Goal: Task Accomplishment & Management: Use online tool/utility

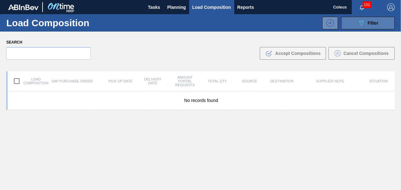
click at [355, 26] on button "089F7B8B-B2A5-4AFE-B5C0-19BA573D28AC Filter" at bounding box center [368, 23] width 54 height 13
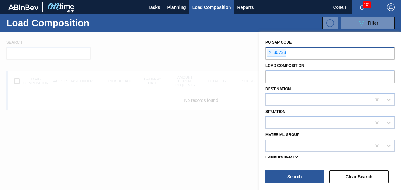
click at [287, 56] on input "text" at bounding box center [350, 53] width 129 height 12
click at [269, 53] on span "×" at bounding box center [271, 53] width 6 height 8
click at [272, 56] on input "text" at bounding box center [330, 53] width 129 height 12
type input "30724"
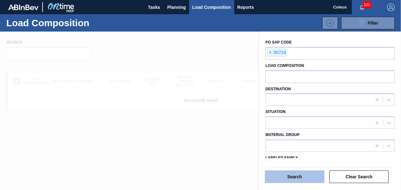
click at [297, 172] on button "Search" at bounding box center [295, 176] width 60 height 13
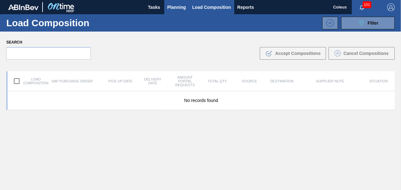
click at [170, 5] on span "Planning" at bounding box center [177, 7] width 19 height 8
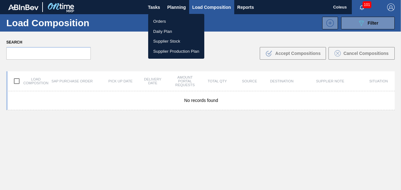
click at [163, 22] on li "Orders" at bounding box center [176, 21] width 56 height 10
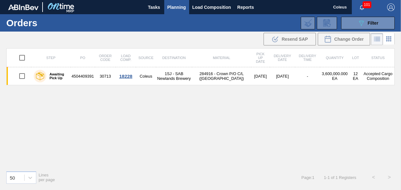
click at [379, 39] on icon at bounding box center [378, 39] width 8 height 8
click at [388, 38] on icon at bounding box center [389, 39] width 8 height 8
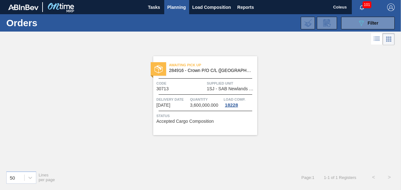
click at [293, 65] on div "Awaiting Pick Up 284916 - Crown P/O C/L ([GEOGRAPHIC_DATA]) Code 30713 Supplied…" at bounding box center [200, 106] width 401 height 119
click at [368, 23] on div "089F7B8B-B2A5-4AFE-B5C0-19BA573D28AC Filter" at bounding box center [368, 23] width 21 height 8
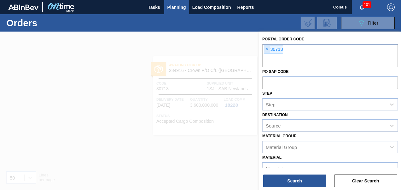
click at [268, 48] on span "×" at bounding box center [267, 50] width 6 height 8
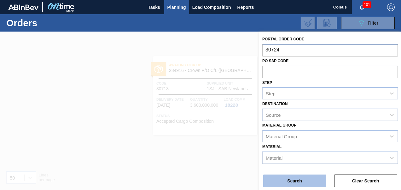
type input "30724"
click at [307, 176] on button "Search" at bounding box center [294, 180] width 63 height 13
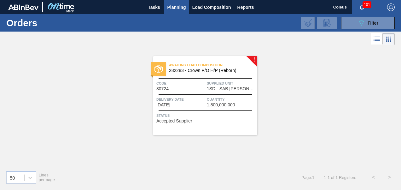
click at [222, 95] on div "Awaiting Load Composition 282283 - Crown P/O H/P (Reborn) Code 30724 Supplied U…" at bounding box center [205, 95] width 104 height 79
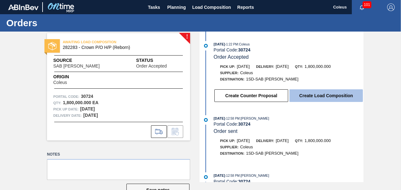
click at [311, 98] on button "Create Load Composition" at bounding box center [327, 95] width 74 height 13
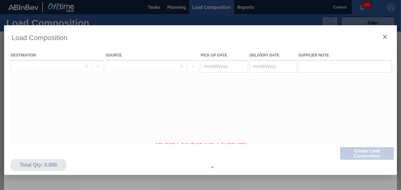
type Date "[DATE]"
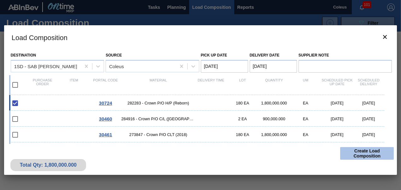
click at [360, 156] on button "Create Load Composition" at bounding box center [367, 153] width 54 height 13
